Goal: Task Accomplishment & Management: Use online tool/utility

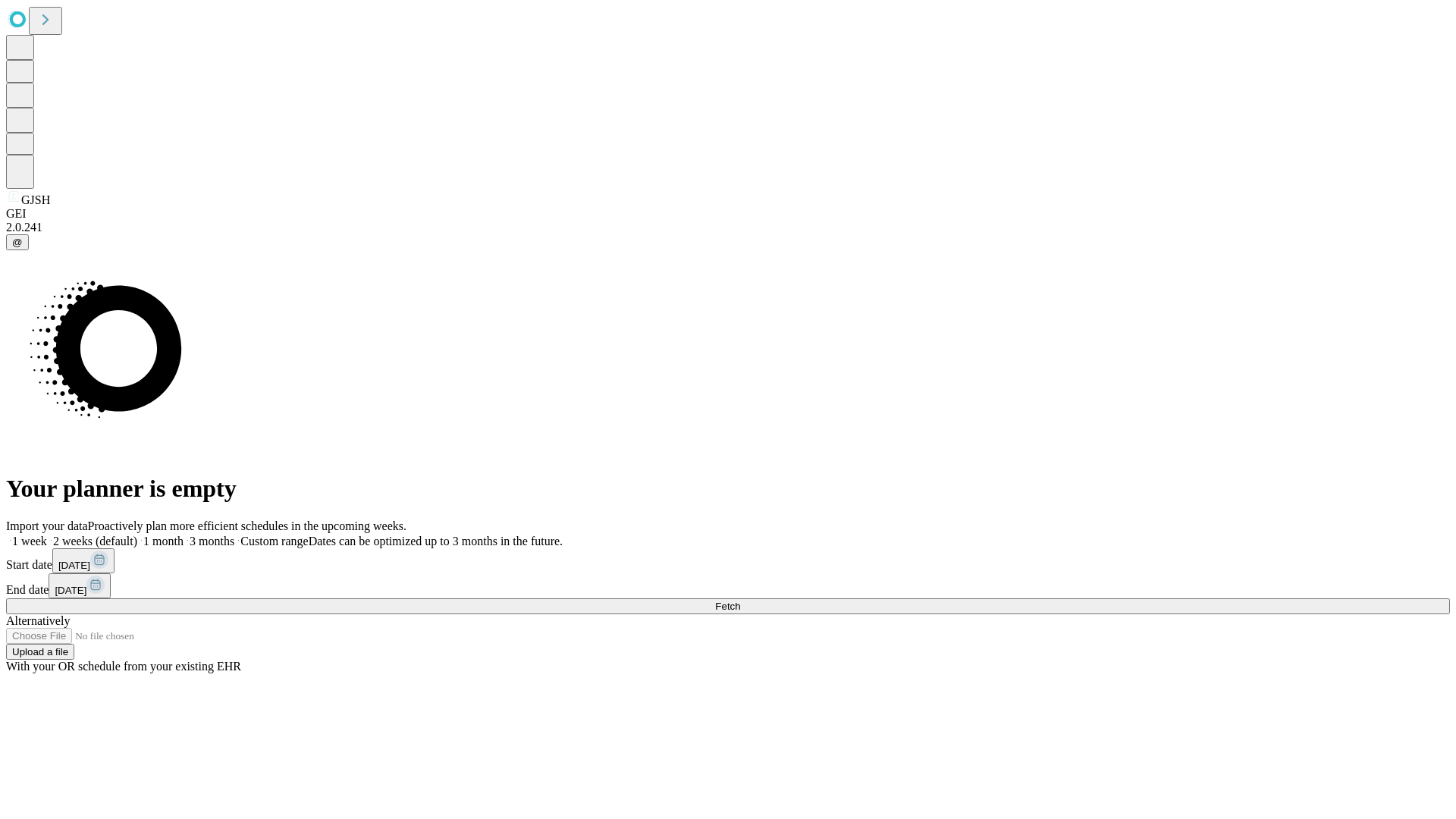
click at [741, 600] on span "Fetch" at bounding box center [727, 606] width 25 height 12
